Goal: Task Accomplishment & Management: Use online tool/utility

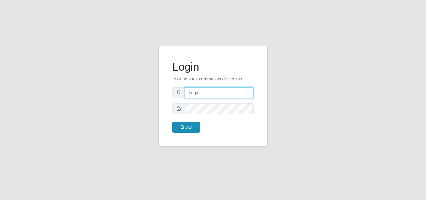
type input "[EMAIL_ADDRESS][DOMAIN_NAME]"
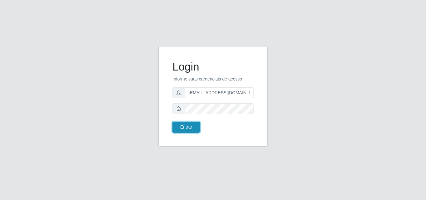
click at [186, 123] on button "Entrar" at bounding box center [185, 127] width 27 height 11
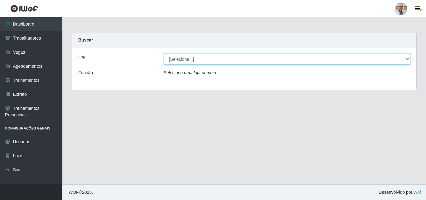
click at [306, 61] on select "[Selecione...] Mar Vermelho - Loja 04" at bounding box center [287, 59] width 247 height 11
select select "251"
click at [164, 54] on select "[Selecione...] Mar Vermelho - Loja 04" at bounding box center [287, 59] width 247 height 11
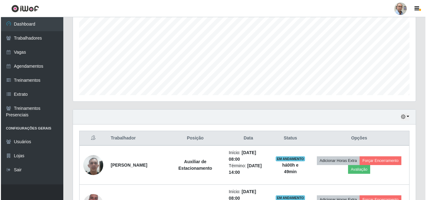
scroll to position [187, 0]
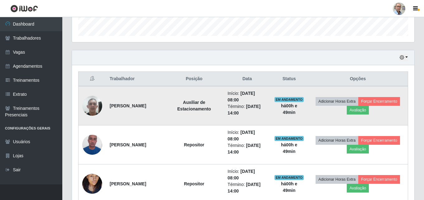
click at [91, 107] on img at bounding box center [92, 105] width 20 height 26
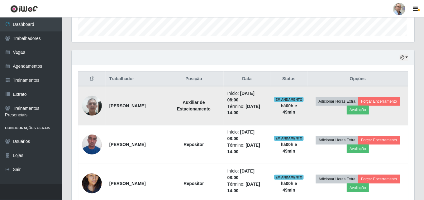
scroll to position [129, 340]
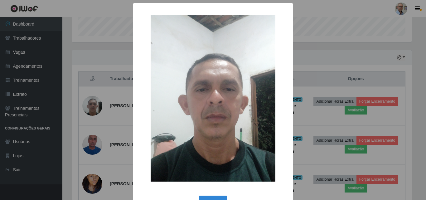
click at [89, 138] on div "× OK Cancel" at bounding box center [213, 100] width 426 height 200
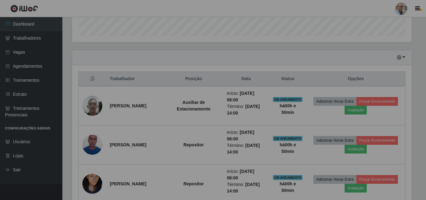
scroll to position [129, 343]
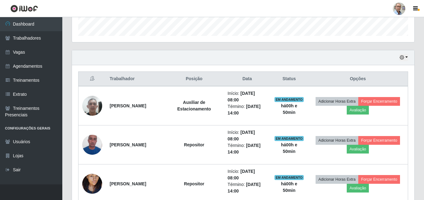
click at [89, 138] on img at bounding box center [92, 144] width 20 height 26
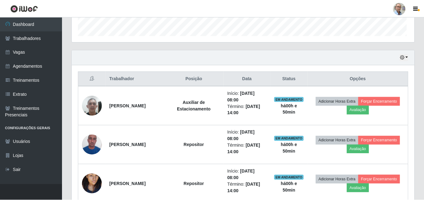
scroll to position [129, 340]
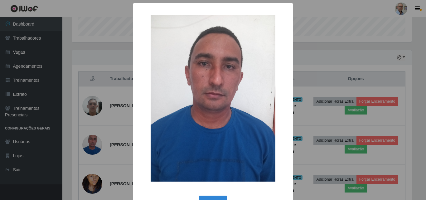
click at [89, 138] on div "× OK Cancel" at bounding box center [213, 100] width 426 height 200
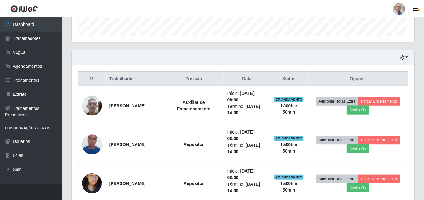
scroll to position [129, 343]
